Goal: Transaction & Acquisition: Obtain resource

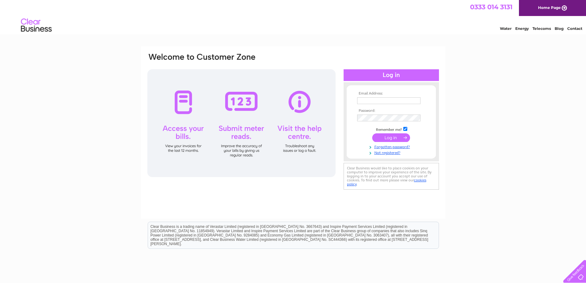
type input "[EMAIL_ADDRESS][DOMAIN_NAME]"
click at [385, 130] on td "Remember me?" at bounding box center [391, 129] width 71 height 6
click at [384, 138] on input "submit" at bounding box center [391, 137] width 38 height 9
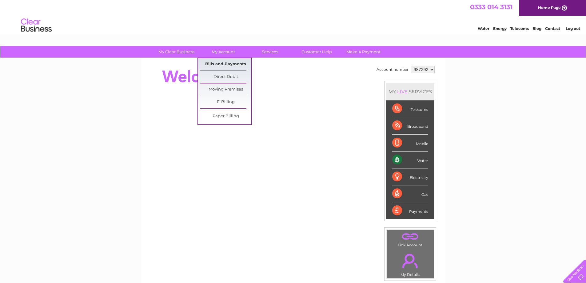
click at [224, 64] on link "Bills and Payments" at bounding box center [225, 64] width 51 height 12
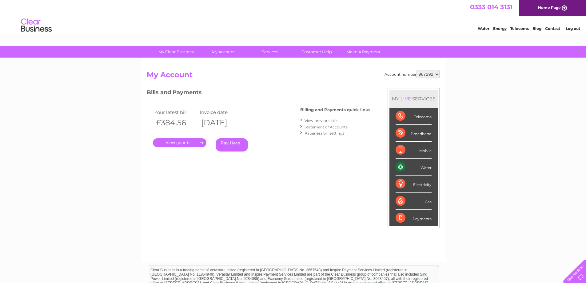
click at [201, 143] on link "." at bounding box center [180, 142] width 54 height 9
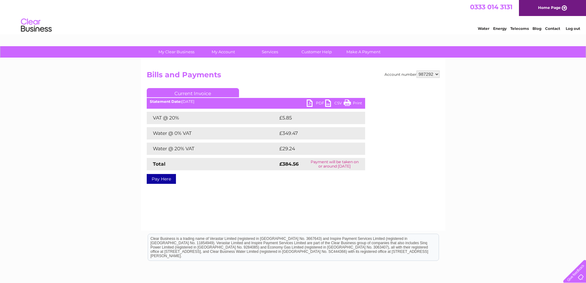
click at [320, 103] on link "PDF" at bounding box center [316, 103] width 18 height 9
click at [317, 105] on link "PDF" at bounding box center [316, 103] width 18 height 9
click at [513, 111] on div "My Clear Business Login Details My Details My Preferences Link Account My Accou…" at bounding box center [293, 191] width 586 height 290
